Goal: Task Accomplishment & Management: Complete application form

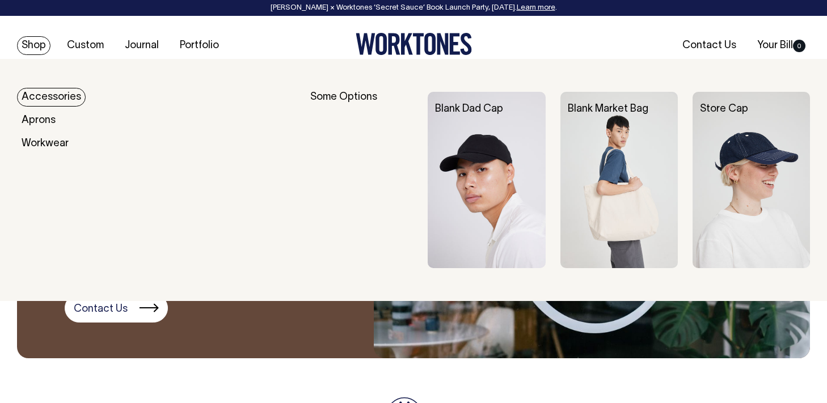
scroll to position [1436, 0]
click at [52, 95] on link "Accessories" at bounding box center [51, 97] width 69 height 19
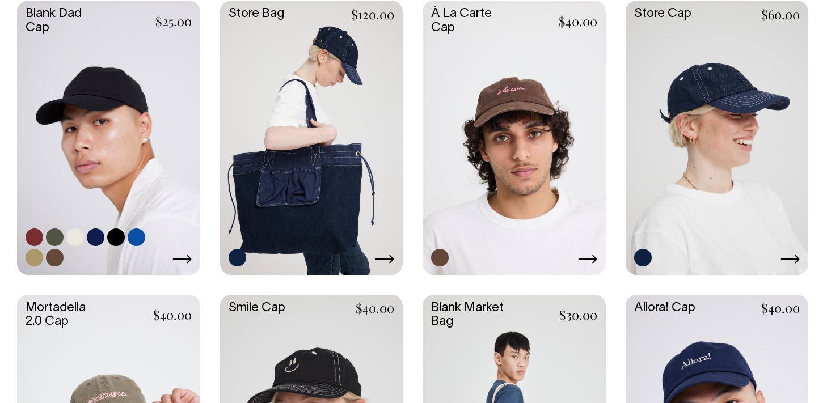
scroll to position [564, 0]
click at [77, 239] on link at bounding box center [75, 238] width 18 height 18
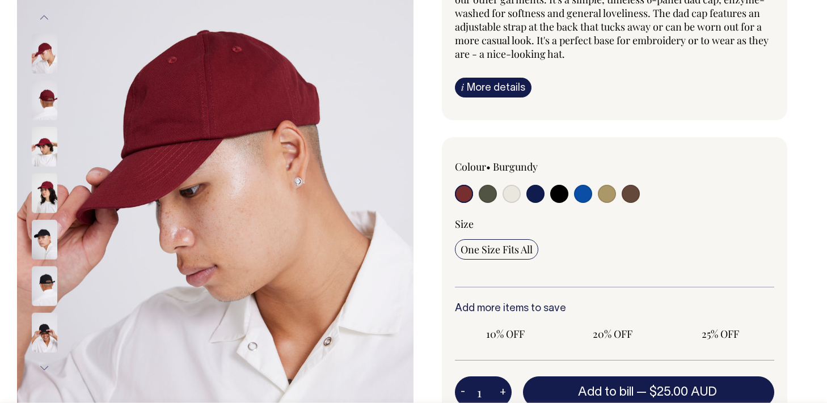
radio input "true"
select select "Natural"
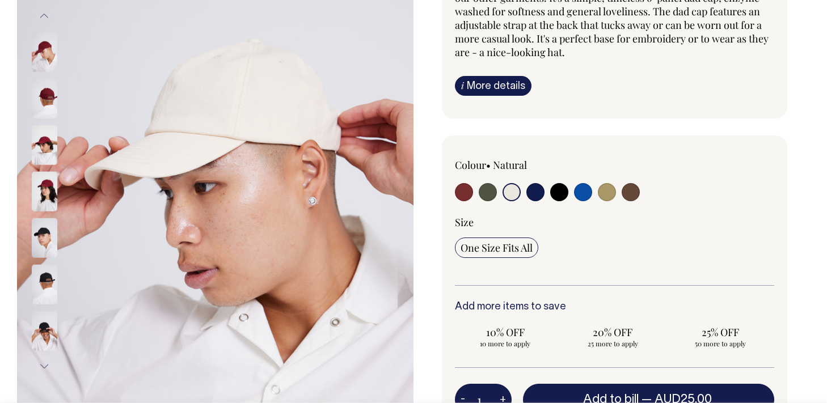
scroll to position [182, 0]
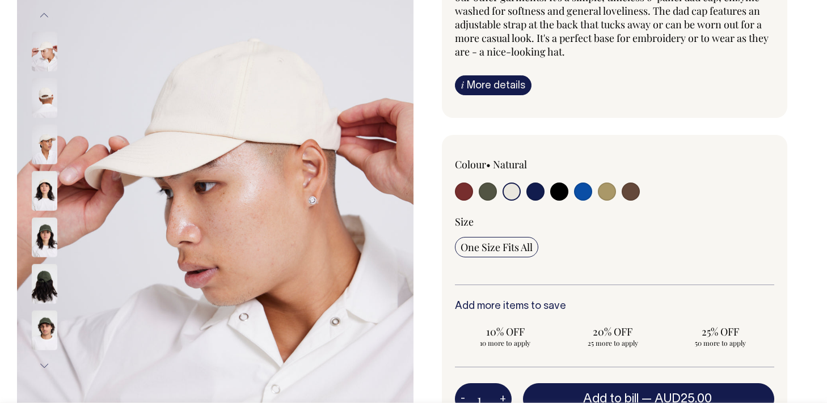
click at [513, 194] on input "radio" at bounding box center [511, 192] width 18 height 18
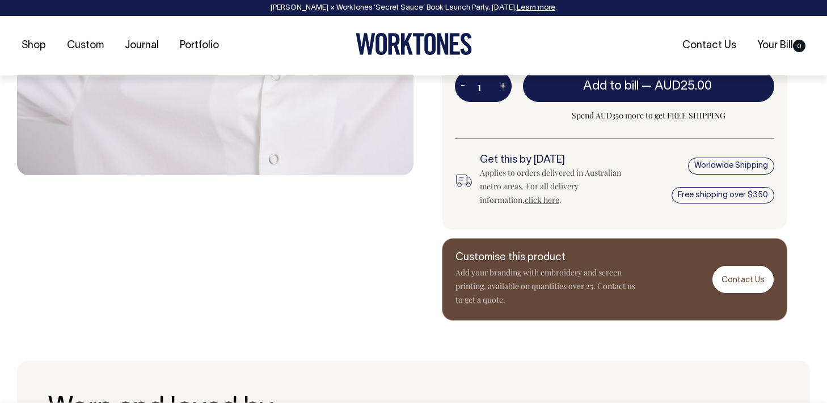
scroll to position [496, 0]
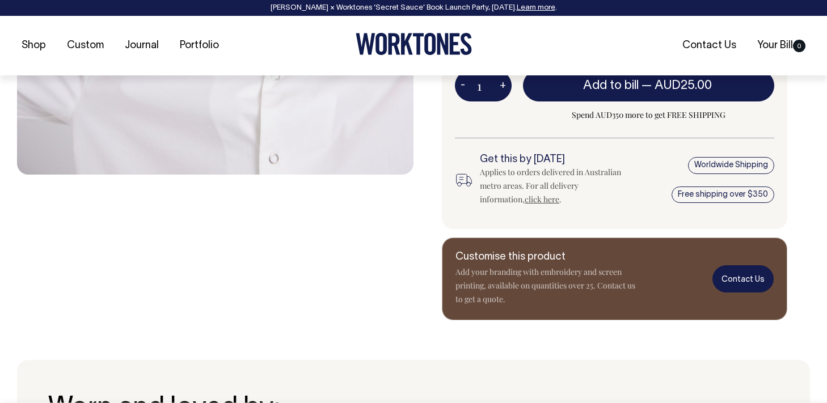
click at [746, 277] on link "Contact Us" at bounding box center [742, 278] width 61 height 27
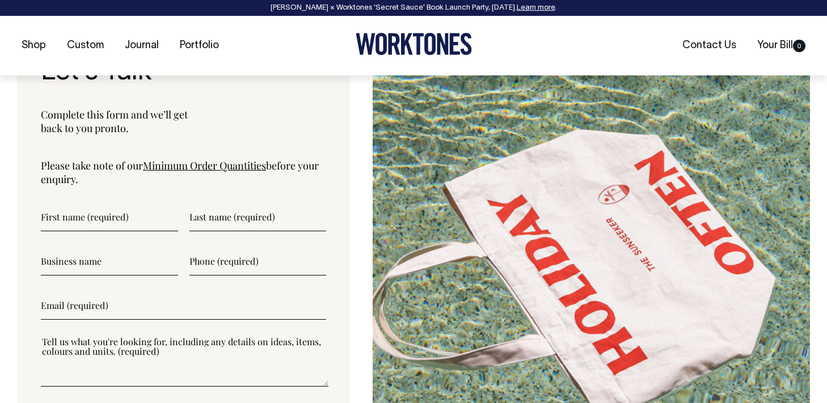
scroll to position [3713, 0]
click at [200, 172] on link "Minimum Order Quantities" at bounding box center [204, 165] width 123 height 14
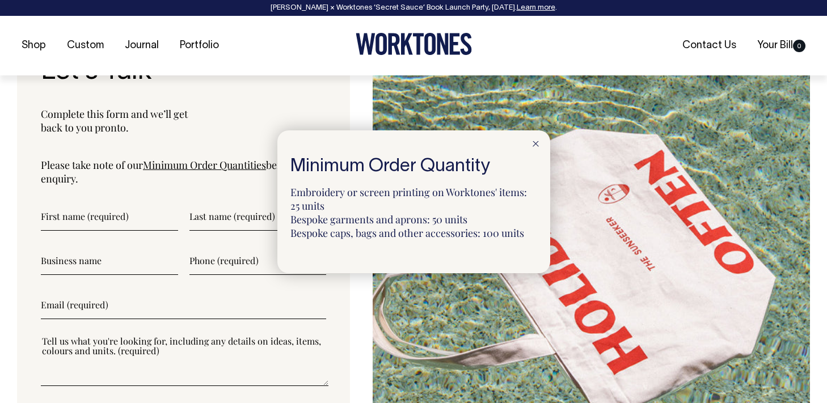
click at [147, 237] on div at bounding box center [413, 201] width 827 height 403
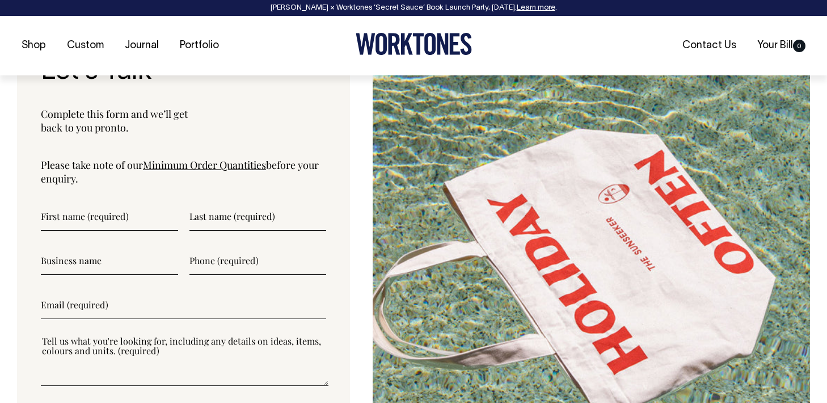
click at [132, 231] on input"] "text" at bounding box center [109, 216] width 137 height 28
type input"] "Amanda"
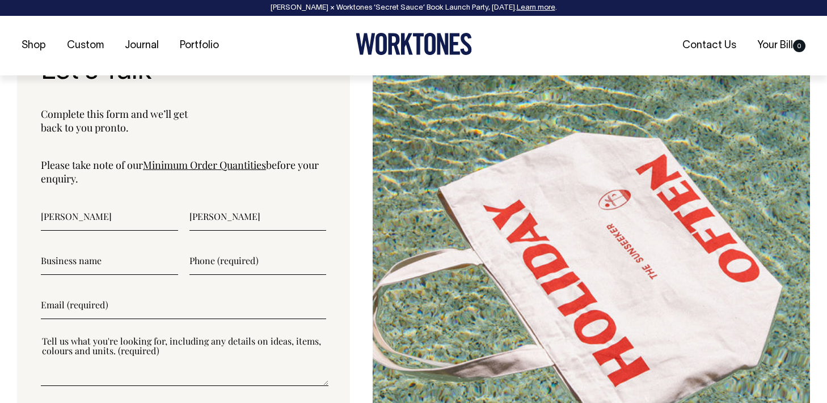
type input"] "Smythe"
click at [80, 275] on input"] "text" at bounding box center [109, 261] width 137 height 28
type input"] "GroupTogether"
click at [234, 275] on input"] "text" at bounding box center [257, 261] width 137 height 28
type input"] "0422474616"
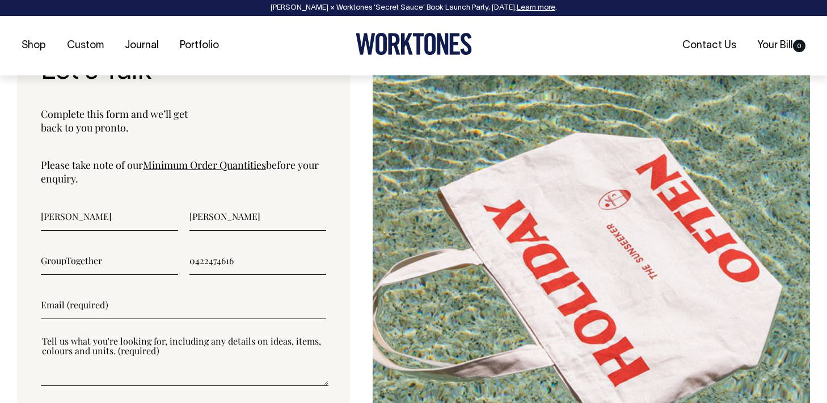
click at [213, 319] on input"] "email" at bounding box center [183, 305] width 285 height 28
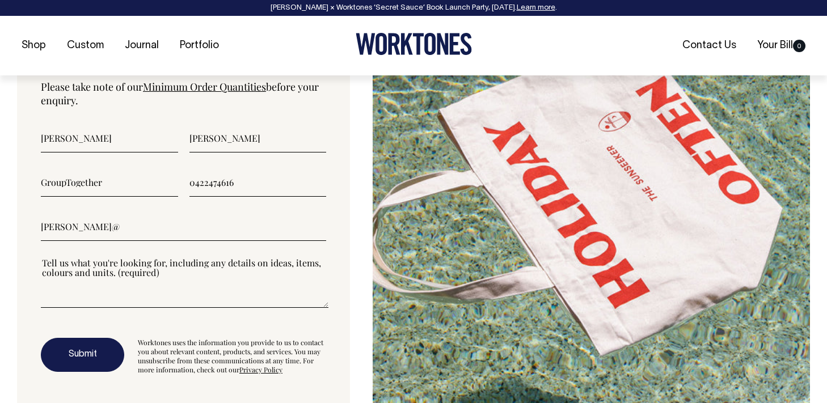
scroll to position [3792, 0]
type input"] "amanda@grouptogether.com"
click at [174, 307] on textarea"] at bounding box center [185, 281] width 288 height 51
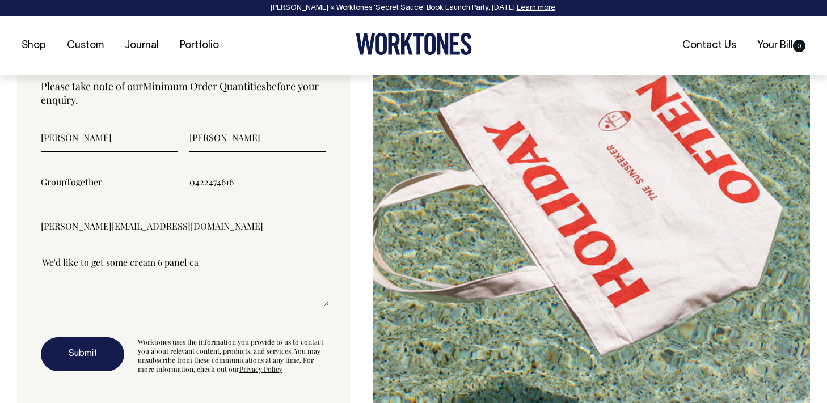
click at [155, 281] on textarea"] "We'd like to get some cream 6 panel ca" at bounding box center [185, 281] width 288 height 51
click at [292, 279] on textarea"] "We'd like to get some cream (do you call it natural) 6 panel ca" at bounding box center [185, 281] width 288 height 51
click at [48, 294] on textarea"] "We'd like to get some cream (do you call it natural) 6 panel caps with a logo o…" at bounding box center [185, 281] width 288 height 51
click at [129, 292] on textarea"] "We'd like to get some cream (do you call it natural) 6 panel caps with a logo o…" at bounding box center [185, 281] width 288 height 51
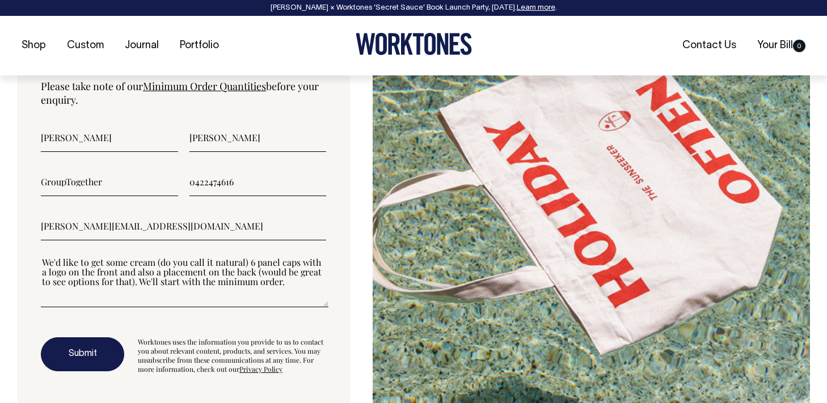
type textarea"] "We'd like to get some cream (do you call it natural) 6 panel caps with a logo o…"
click at [94, 369] on button "Submit" at bounding box center [82, 354] width 83 height 34
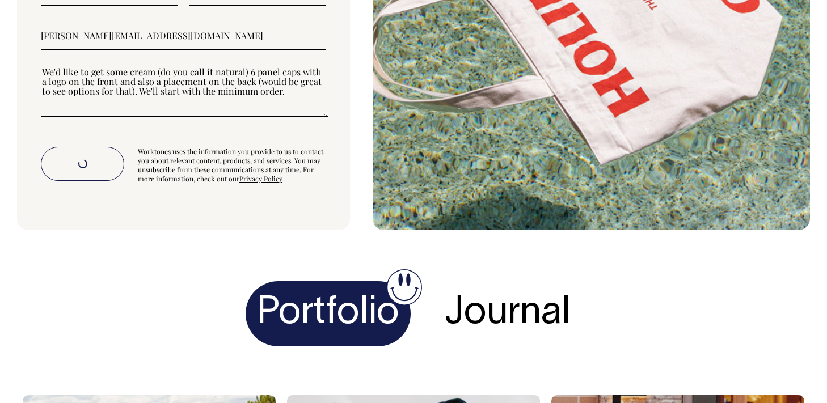
scroll to position [3982, 0]
